Goal: Task Accomplishment & Management: Manage account settings

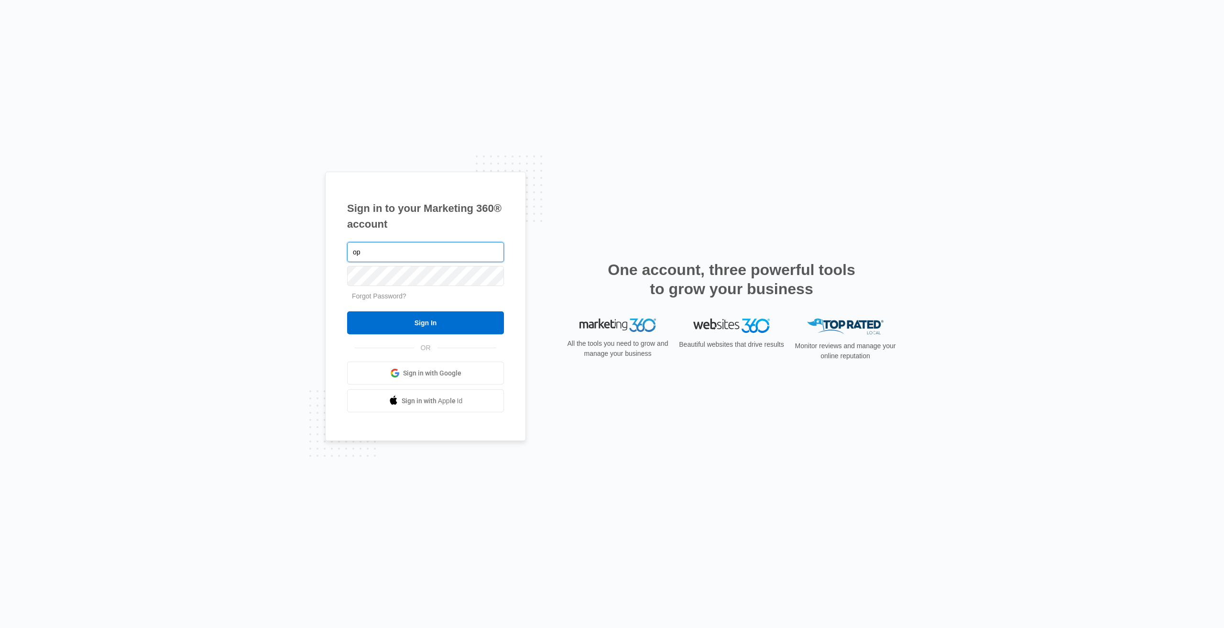
type input "o"
type input "[PERSON_NAME][EMAIL_ADDRESS][PERSON_NAME][DOMAIN_NAME]"
click at [347, 311] on input "Sign In" at bounding box center [425, 322] width 157 height 23
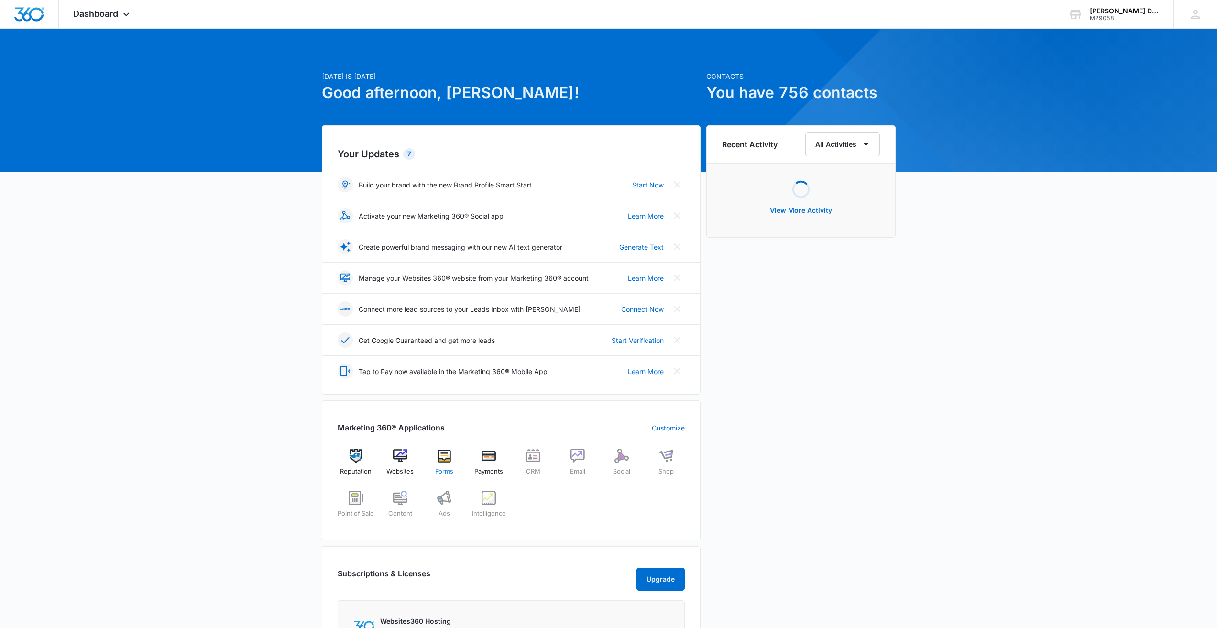
click at [439, 461] on img at bounding box center [444, 456] width 14 height 14
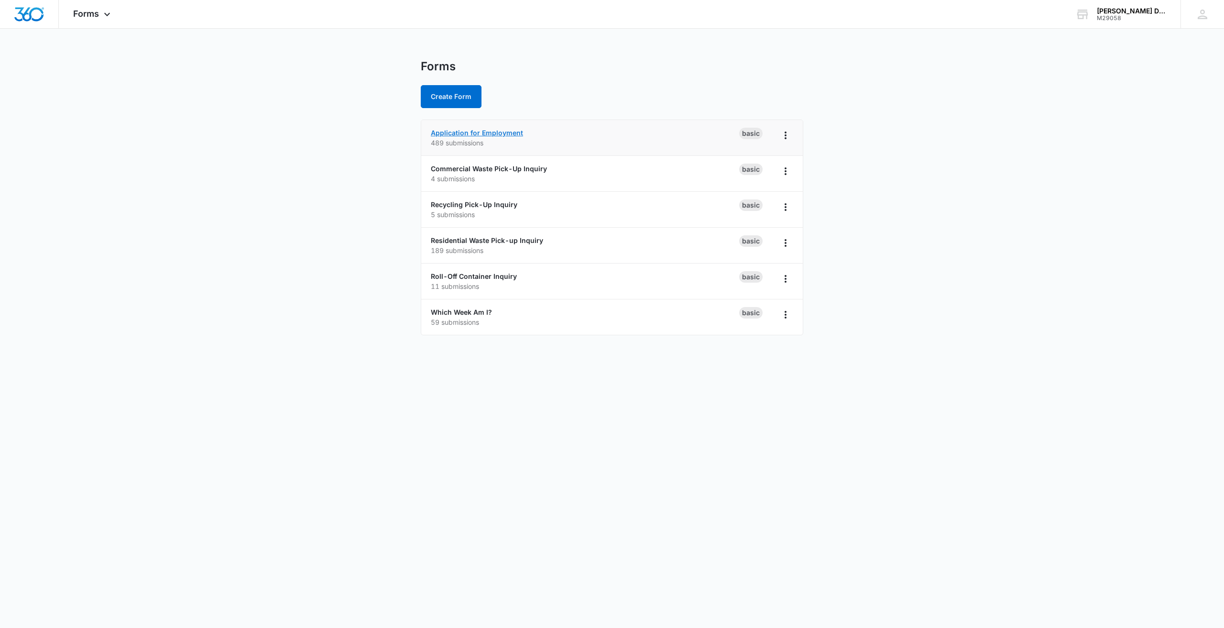
click at [501, 134] on link "Application for Employment" at bounding box center [477, 133] width 92 height 8
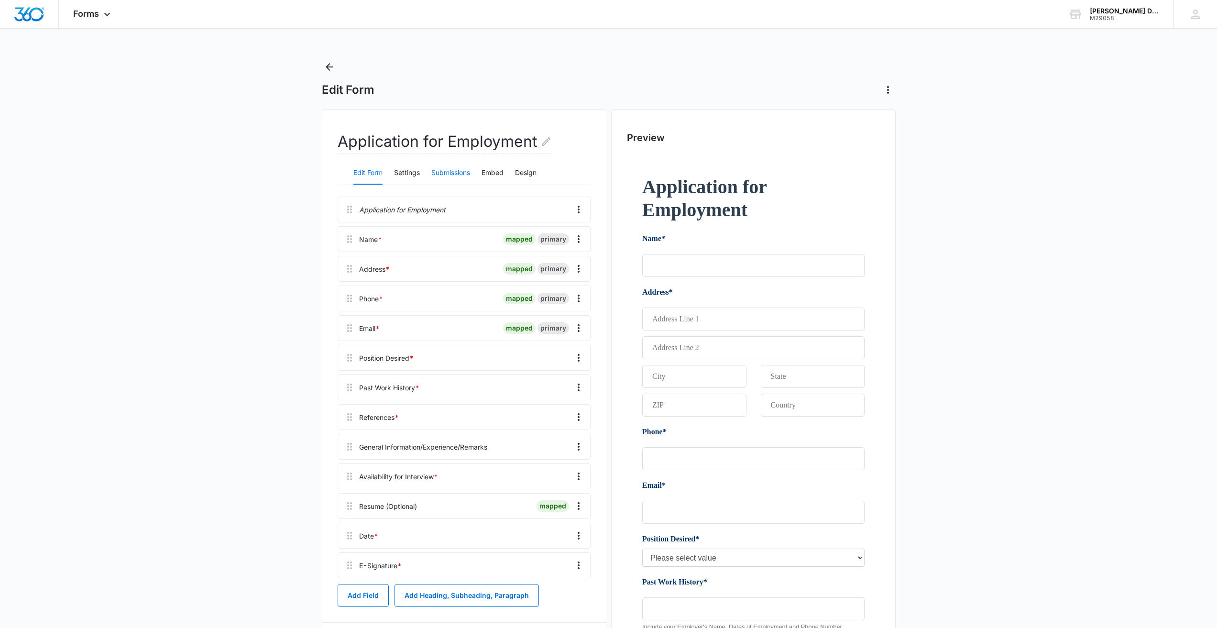
click at [463, 165] on button "Submissions" at bounding box center [450, 173] width 39 height 23
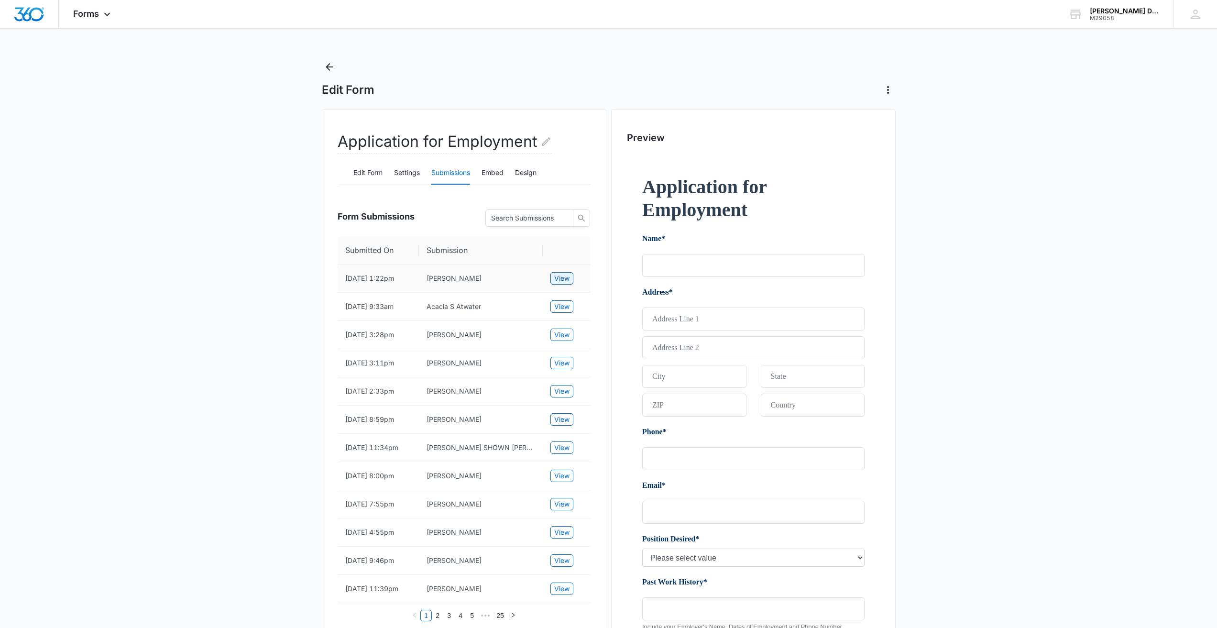
click at [571, 276] on button "View" at bounding box center [561, 278] width 23 height 12
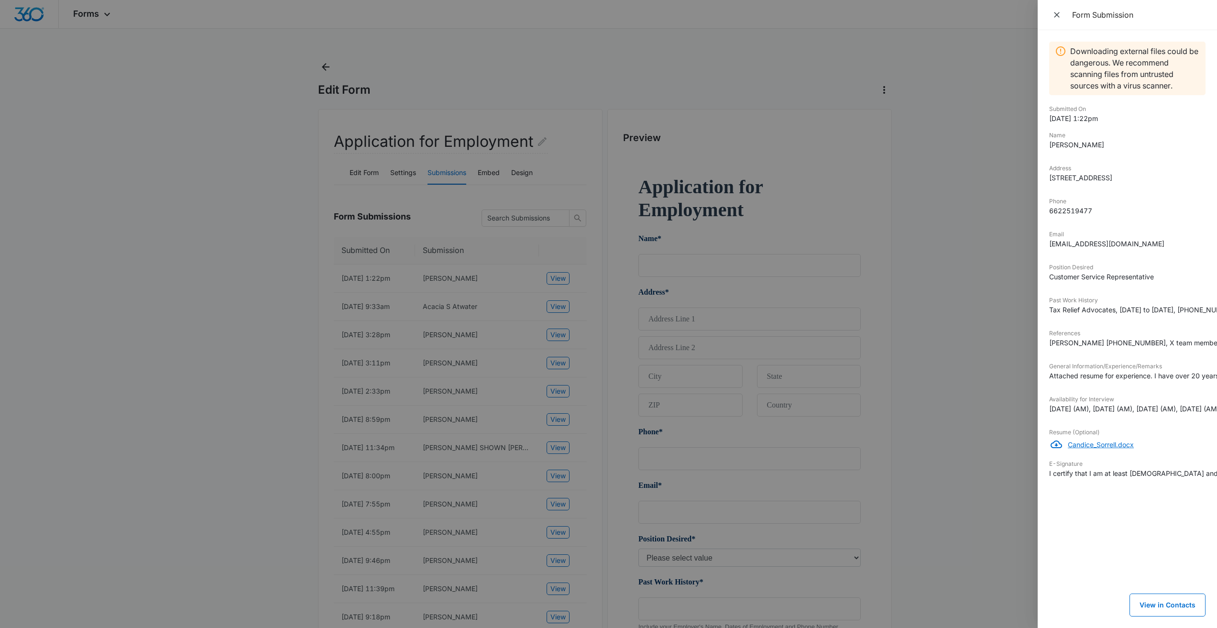
click at [1116, 450] on p "Candice_Sorrell.docx" at bounding box center [1137, 444] width 138 height 10
click at [323, 278] on div at bounding box center [608, 314] width 1217 height 628
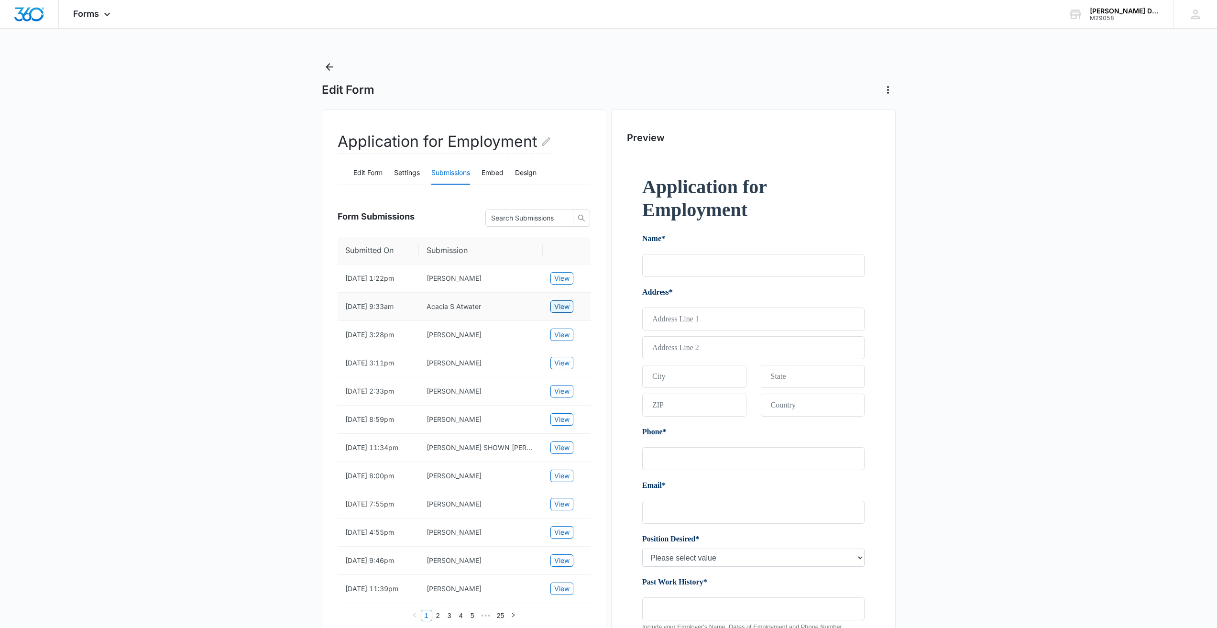
click at [560, 307] on span "View" at bounding box center [561, 306] width 15 height 11
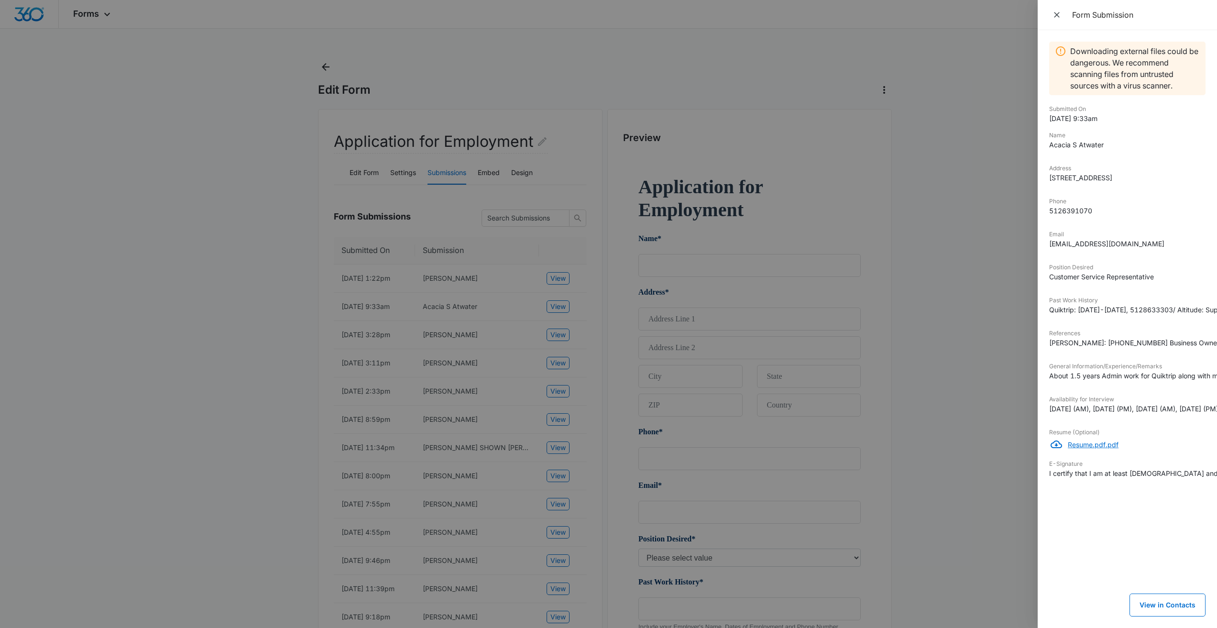
click at [1092, 450] on p "Resume.pdf.pdf" at bounding box center [1137, 444] width 138 height 10
click at [758, 71] on div at bounding box center [608, 314] width 1217 height 628
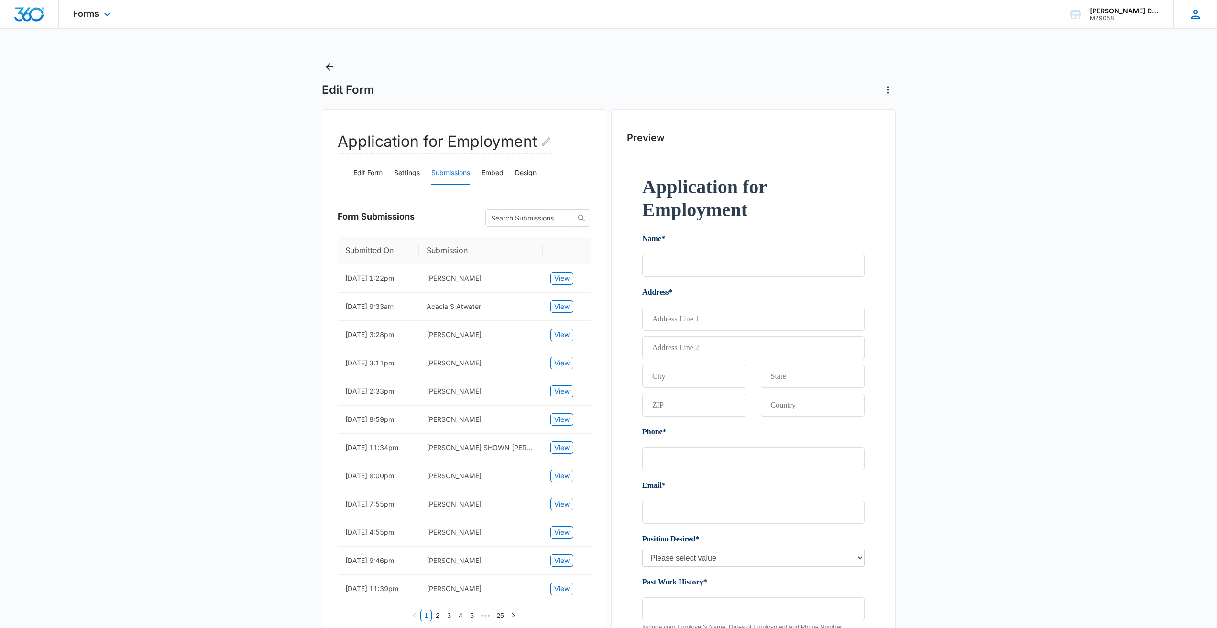
click at [1197, 17] on icon at bounding box center [1195, 14] width 14 height 14
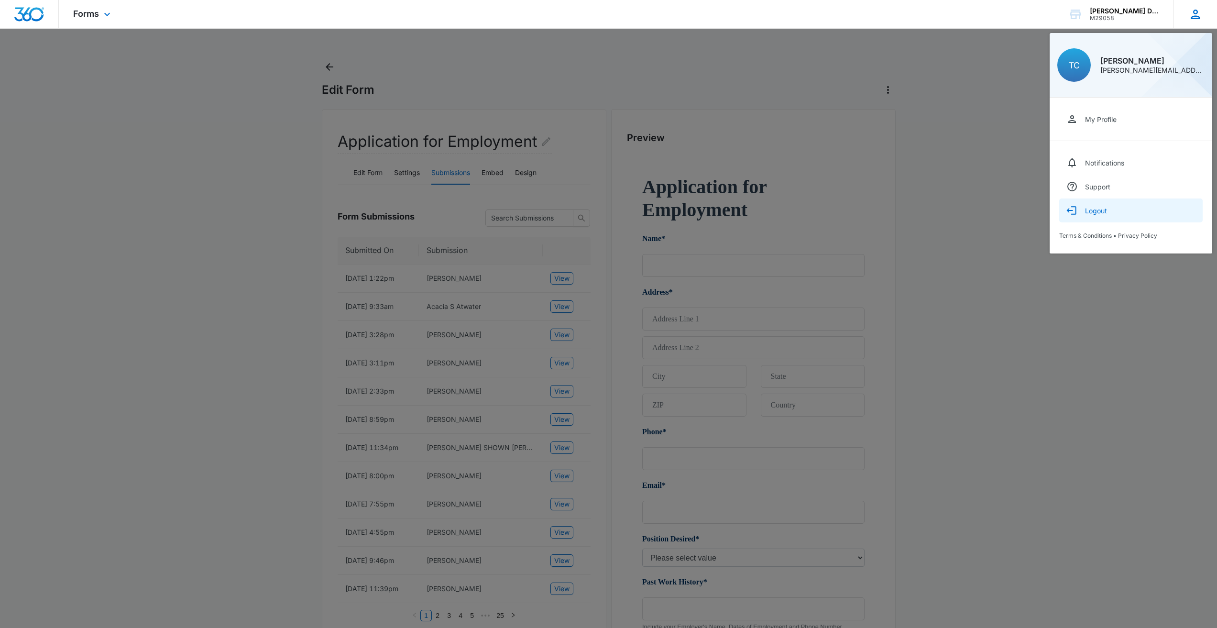
click at [1094, 208] on div "Logout" at bounding box center [1096, 211] width 22 height 8
